Goal: Transaction & Acquisition: Purchase product/service

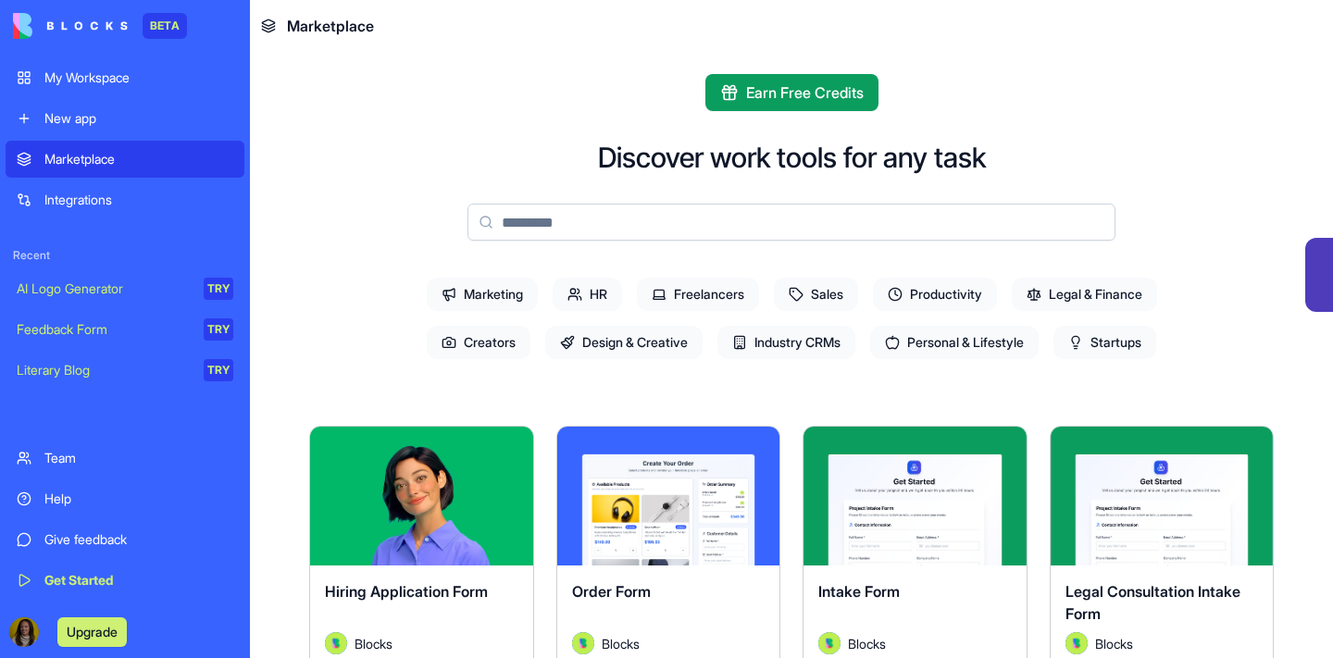
click at [93, 627] on button "Upgrade" at bounding box center [91, 632] width 69 height 30
click at [118, 634] on button "Upgrade" at bounding box center [91, 632] width 69 height 30
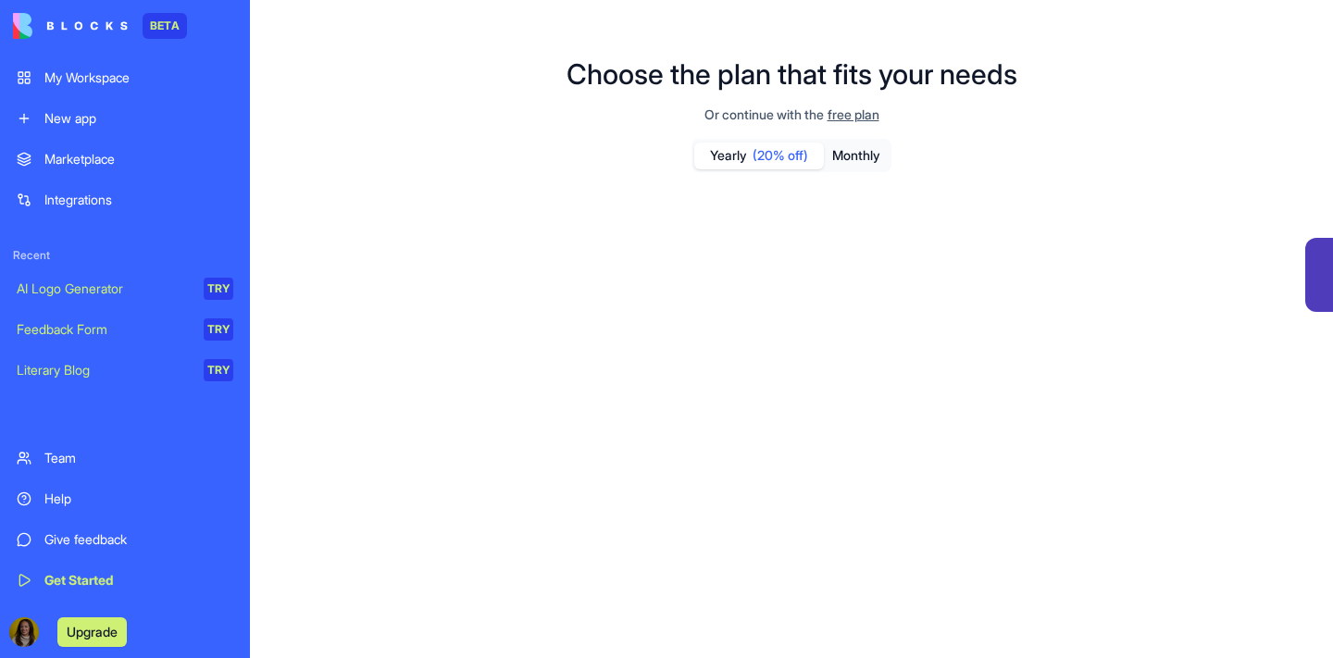
click at [99, 626] on button "Upgrade" at bounding box center [91, 632] width 69 height 30
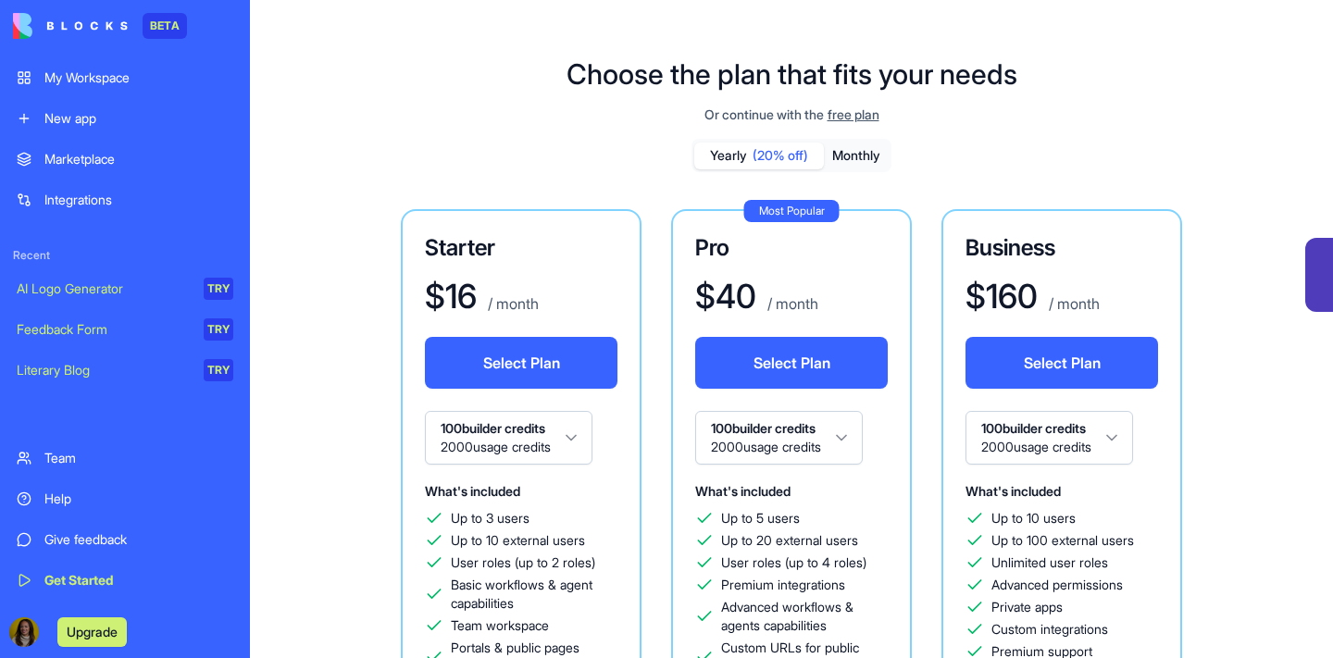
click at [761, 391] on div "Select Plan" at bounding box center [791, 374] width 193 height 74
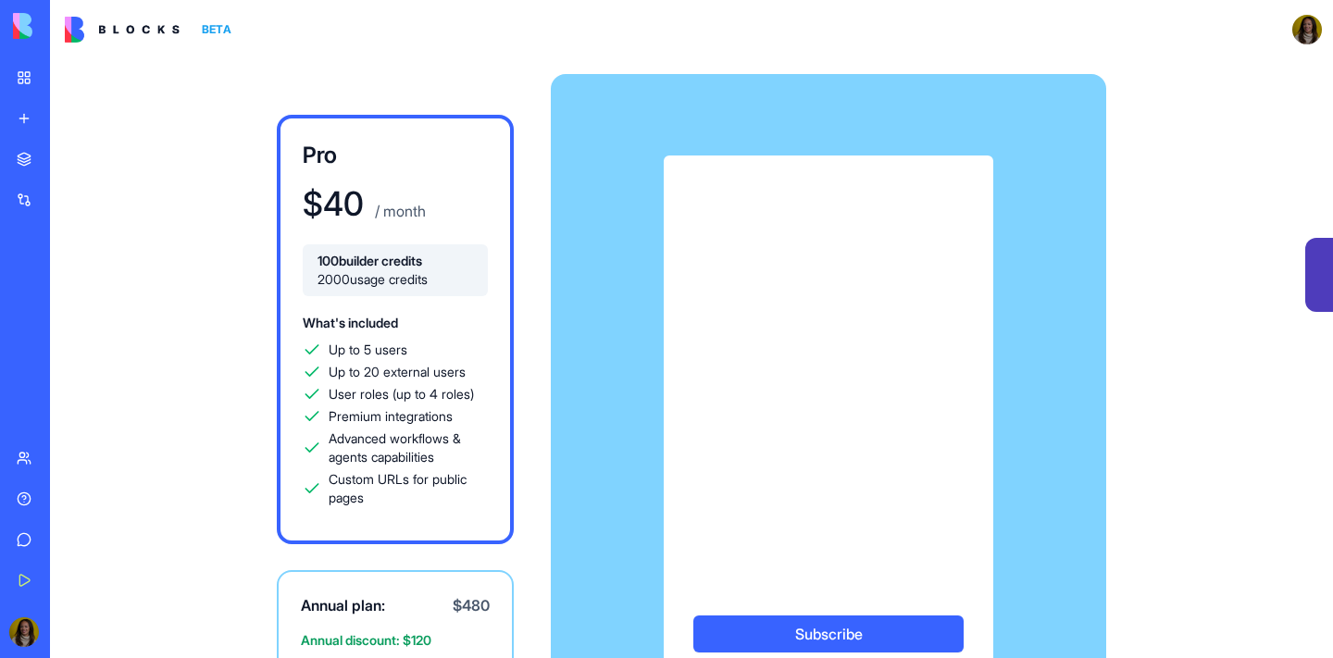
scroll to position [120, 0]
